Goal: Find specific page/section: Find specific page/section

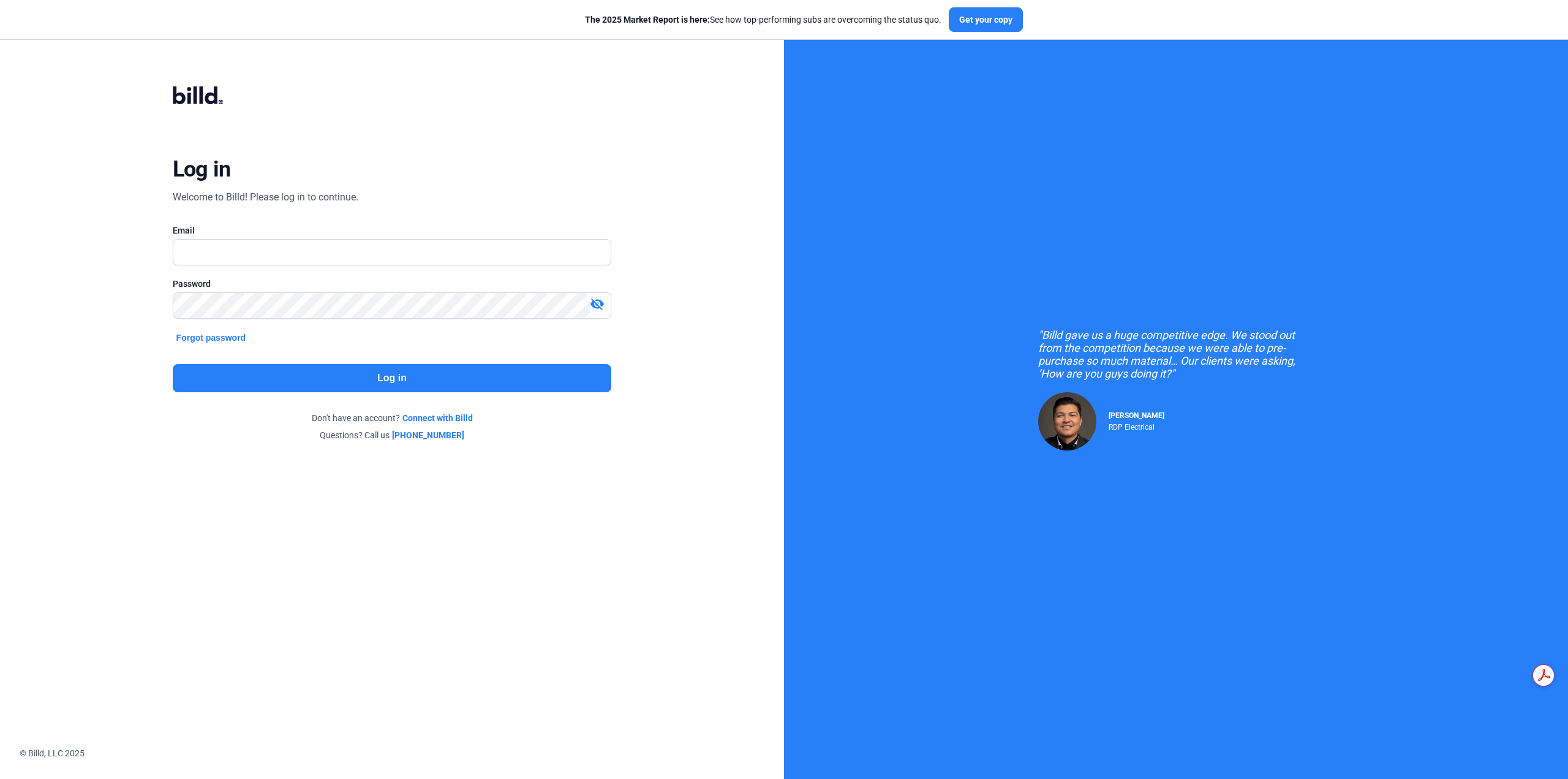
scroll to position [648, 0]
type input "[EMAIL_ADDRESS][DOMAIN_NAME]"
click at [389, 370] on button "Log in" at bounding box center [392, 377] width 439 height 28
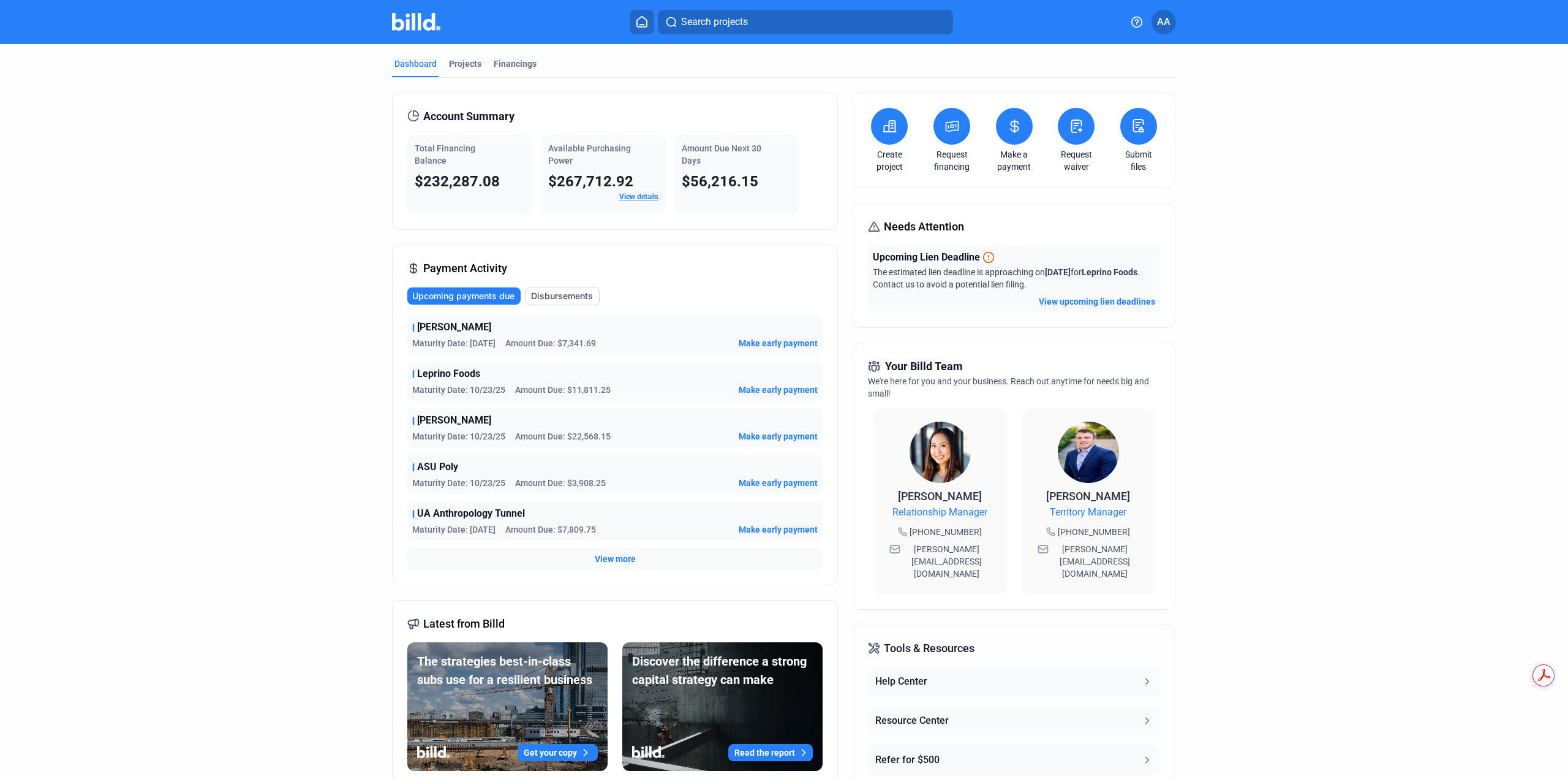
click at [610, 553] on span "View more" at bounding box center [615, 558] width 41 height 12
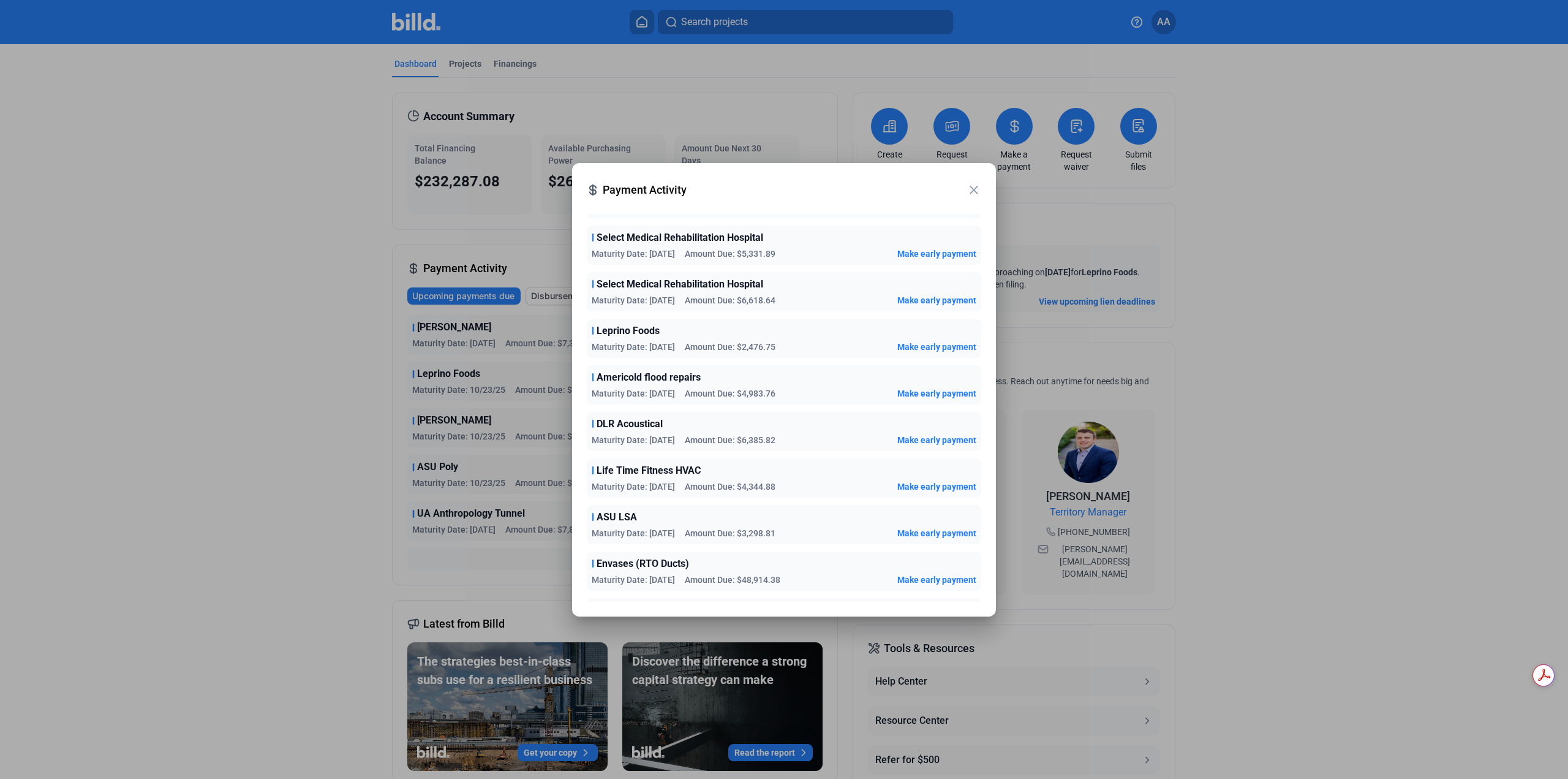
scroll to position [324, 0]
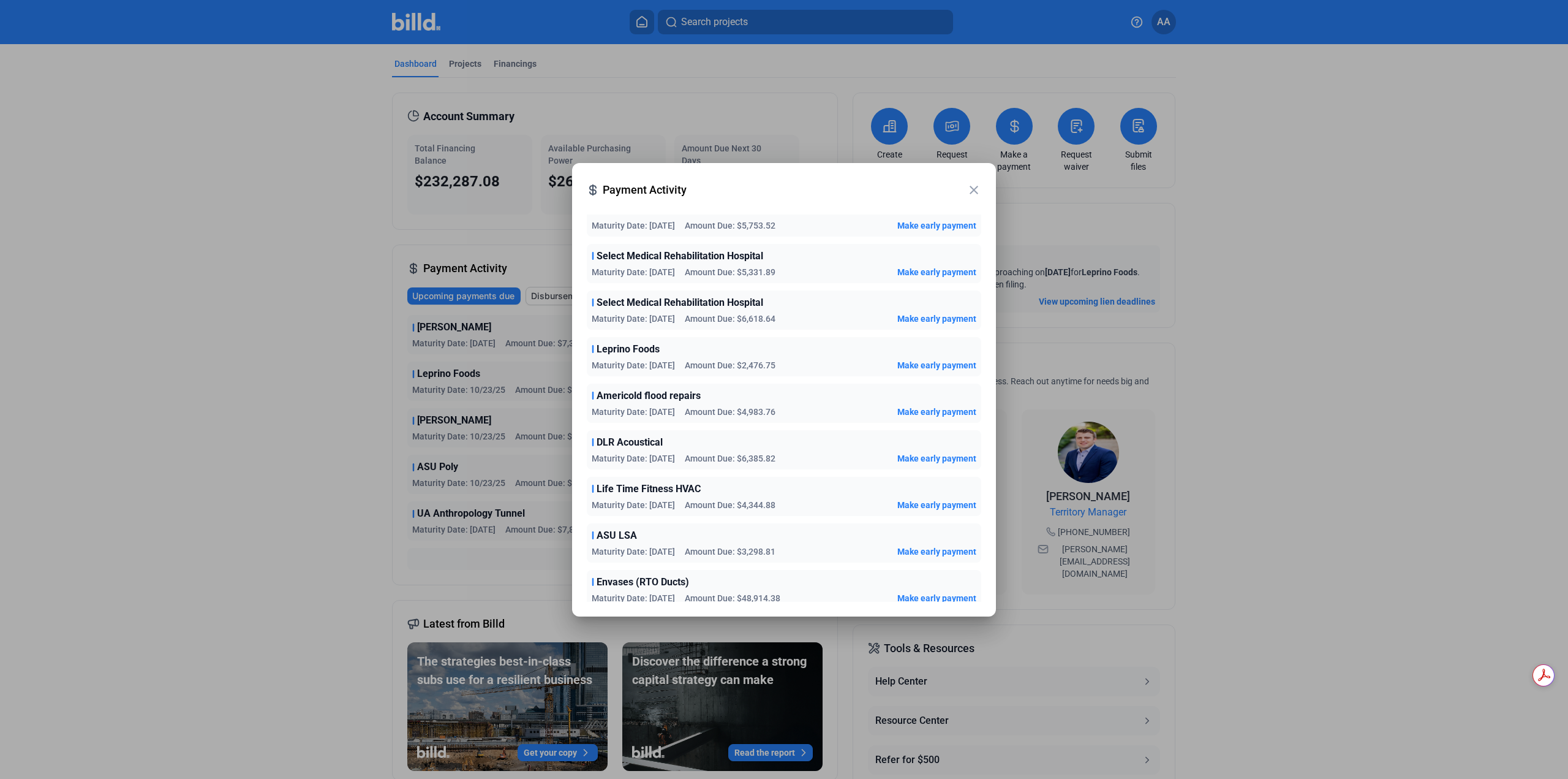
click at [346, 410] on div at bounding box center [784, 390] width 1568 height 779
click at [969, 193] on mat-icon "close" at bounding box center [974, 190] width 15 height 15
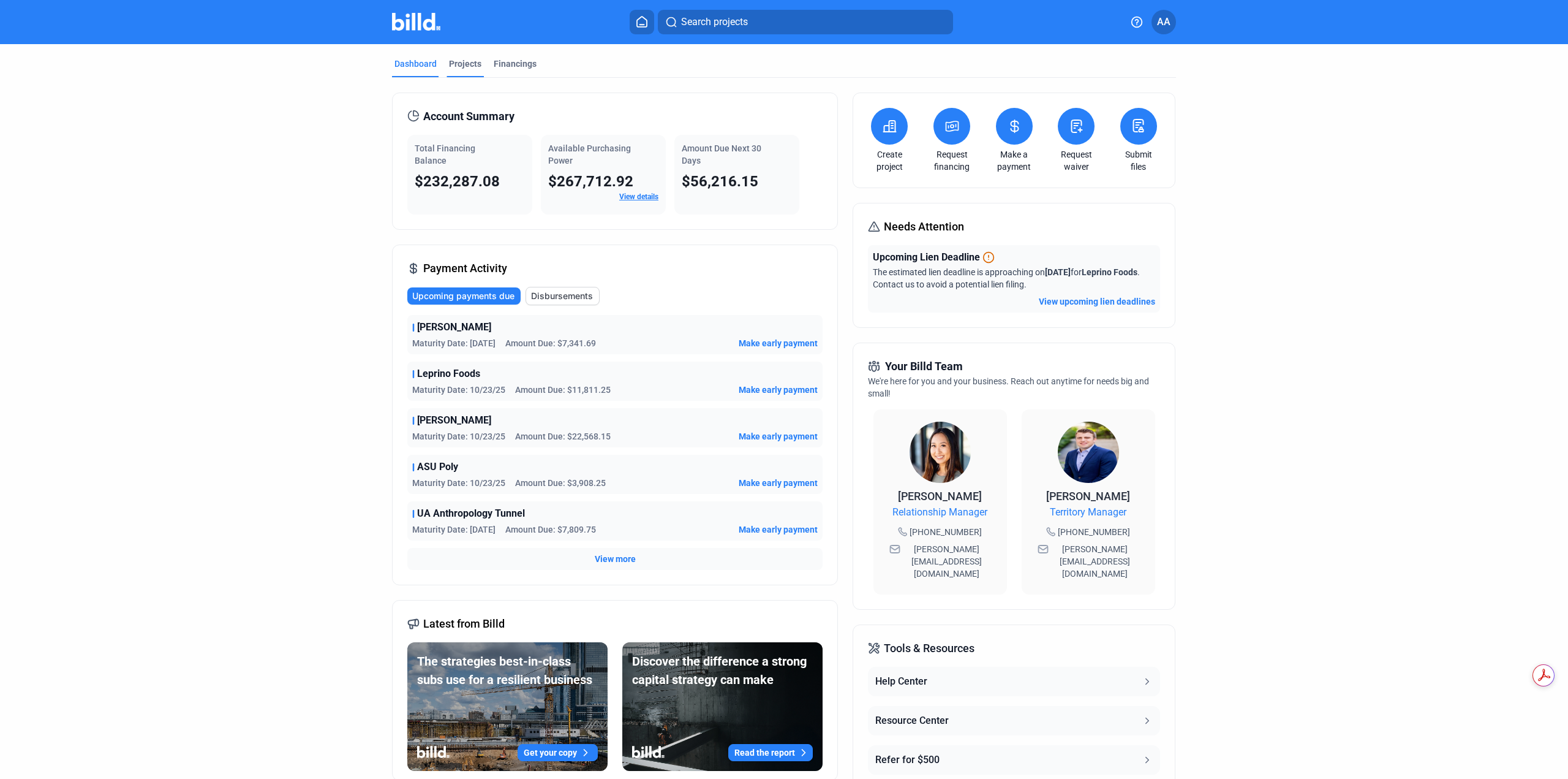
click at [475, 58] on div "Projects" at bounding box center [465, 63] width 32 height 12
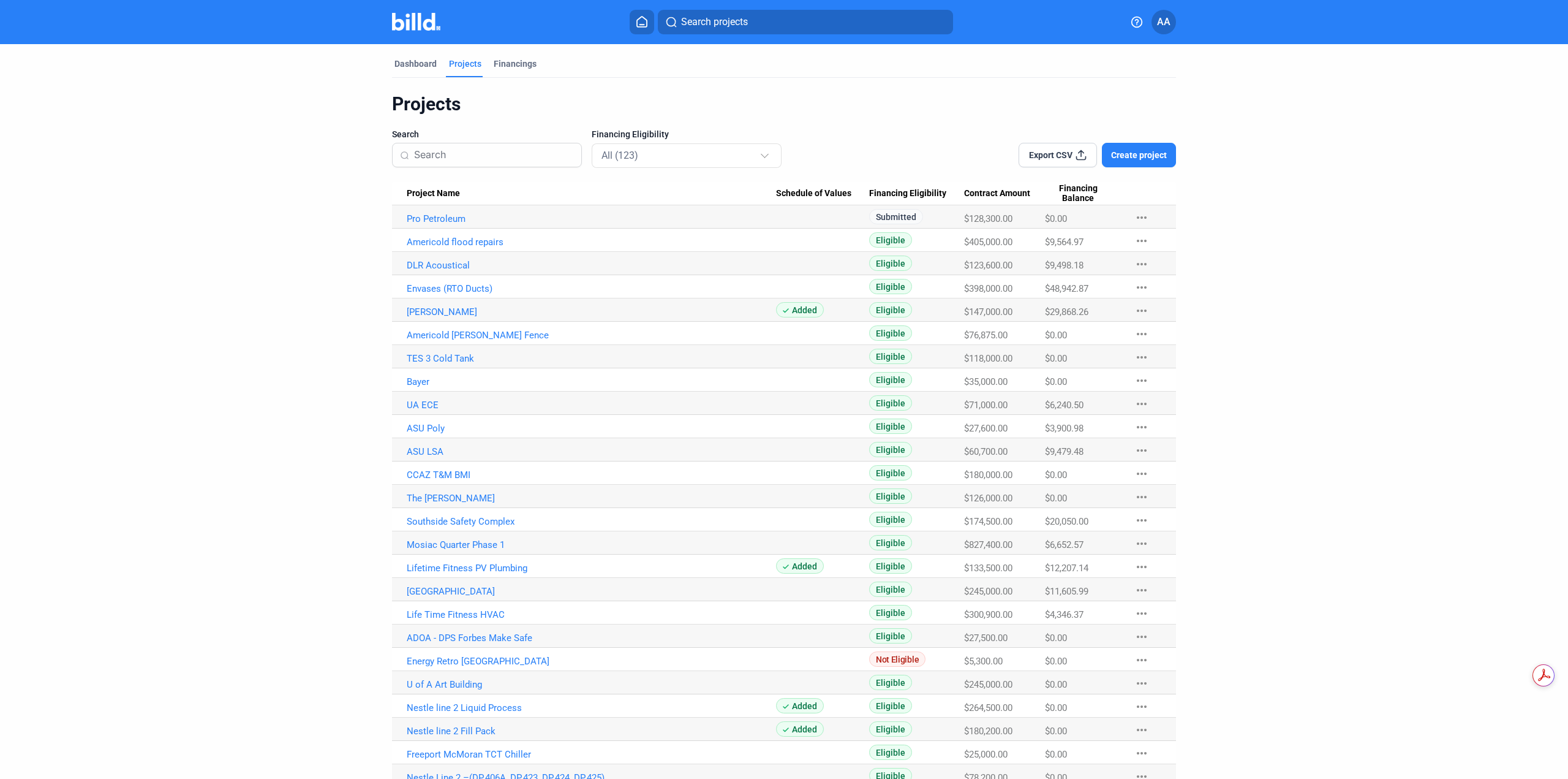
click at [482, 161] on input at bounding box center [493, 155] width 160 height 26
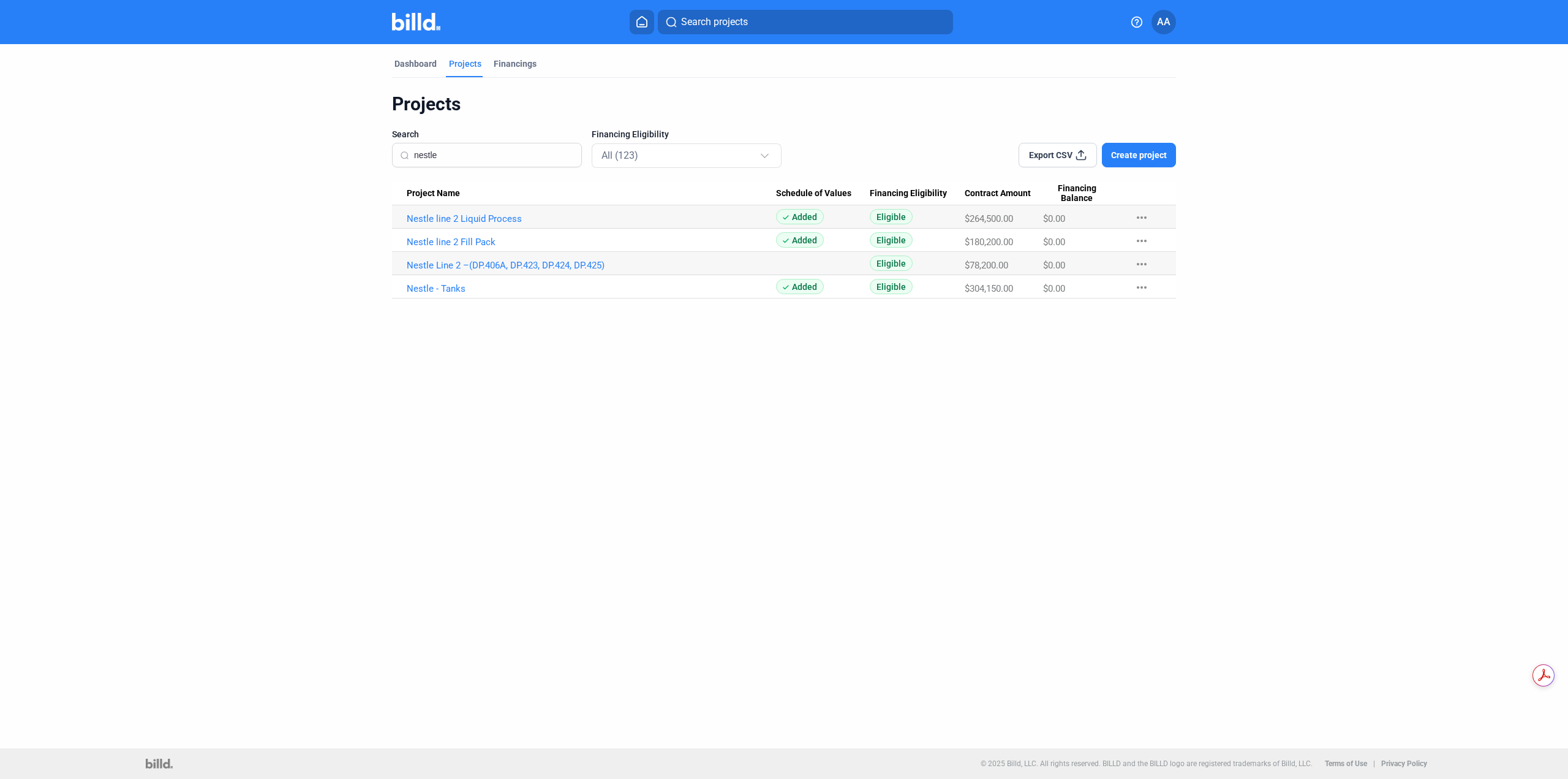
type input "nestle"
click at [416, 34] on mat-toolbar "Search projects AA" at bounding box center [784, 22] width 1568 height 44
click at [423, 24] on img at bounding box center [417, 21] width 49 height 18
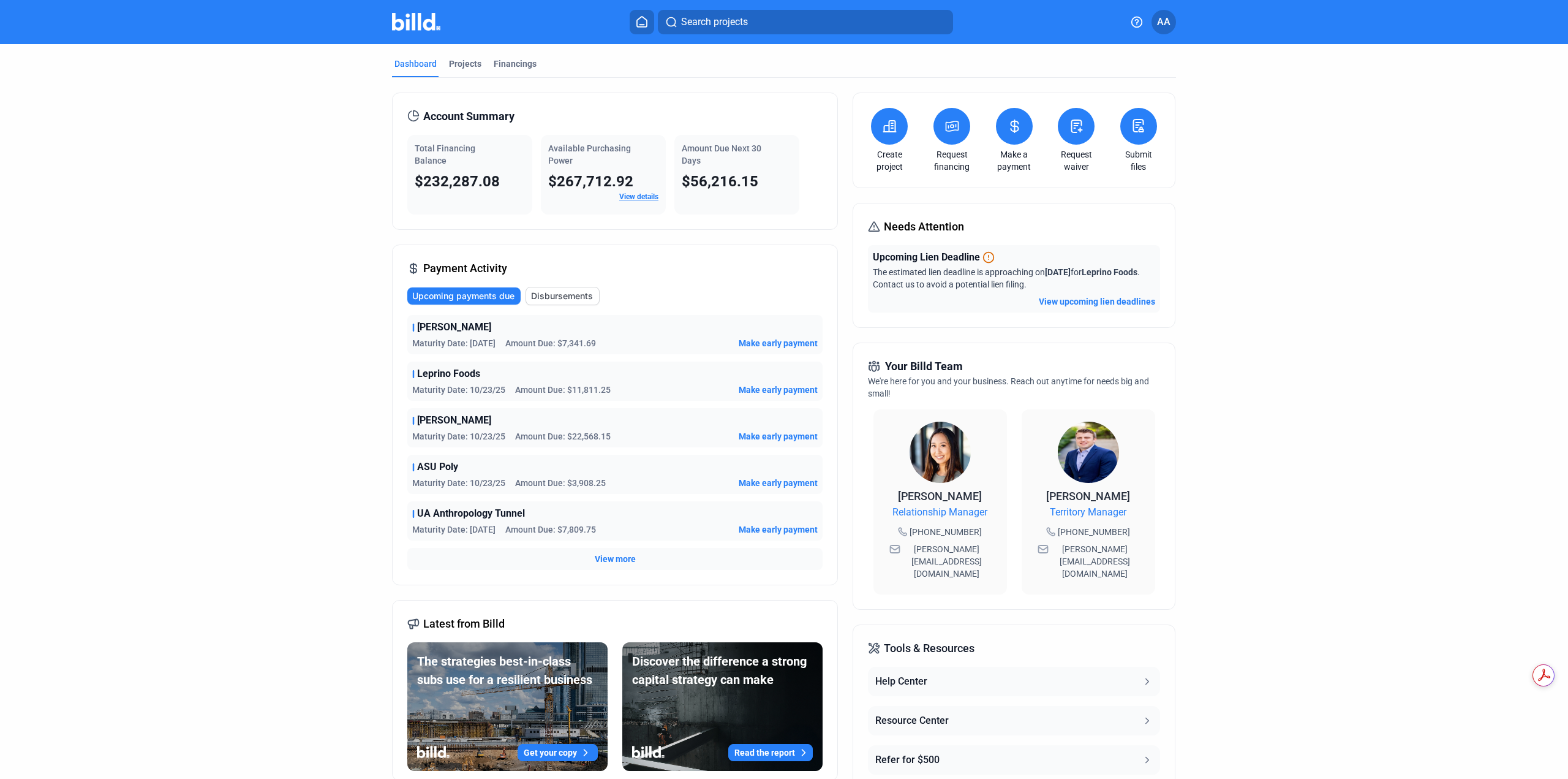
click at [428, 14] on img at bounding box center [417, 21] width 49 height 18
